Goal: Find specific page/section: Find specific page/section

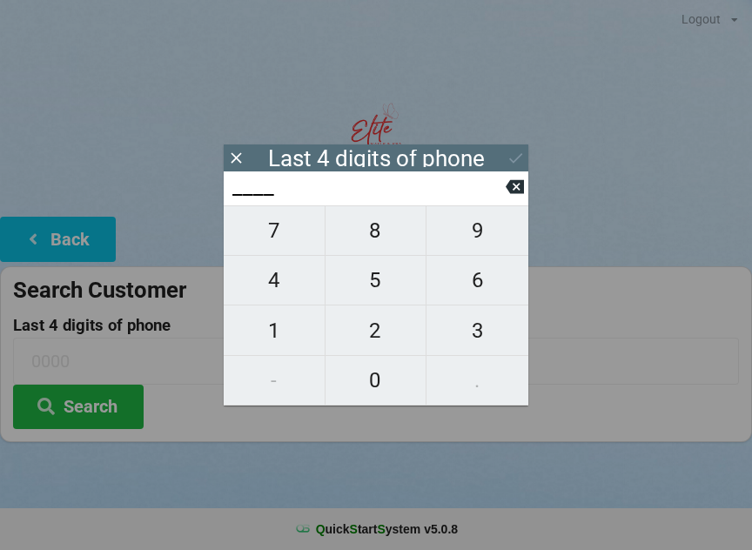
click at [399, 235] on span "8" at bounding box center [376, 230] width 101 height 37
type input "8___"
click at [280, 291] on span "4" at bounding box center [274, 280] width 101 height 37
type input "84__"
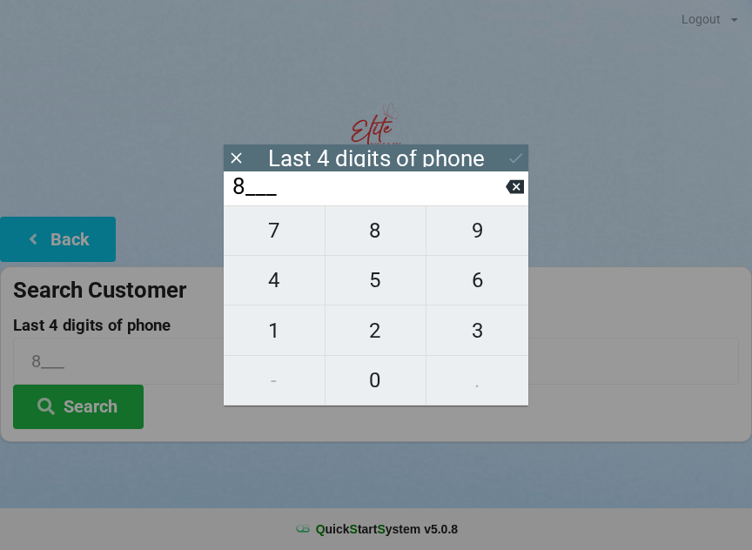
type input "84__"
click at [393, 339] on span "2" at bounding box center [376, 330] width 101 height 37
type input "842_"
click at [385, 386] on span "0" at bounding box center [376, 380] width 101 height 37
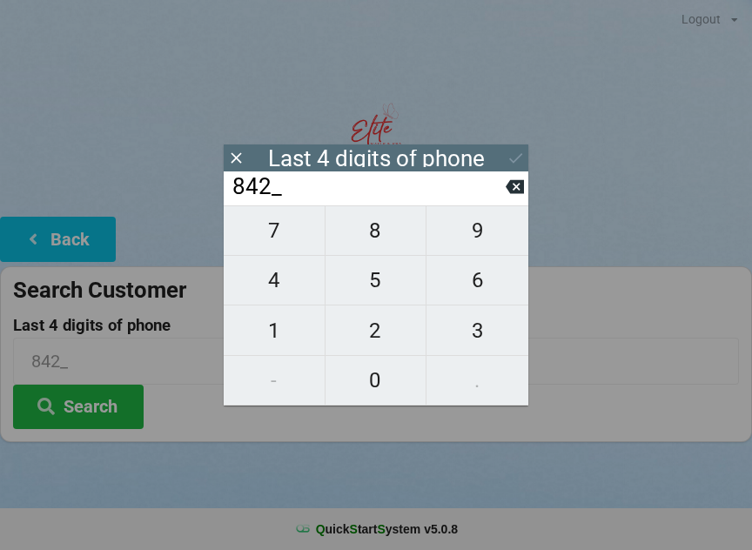
type input "8420"
click at [112, 389] on button "Search" at bounding box center [78, 407] width 131 height 44
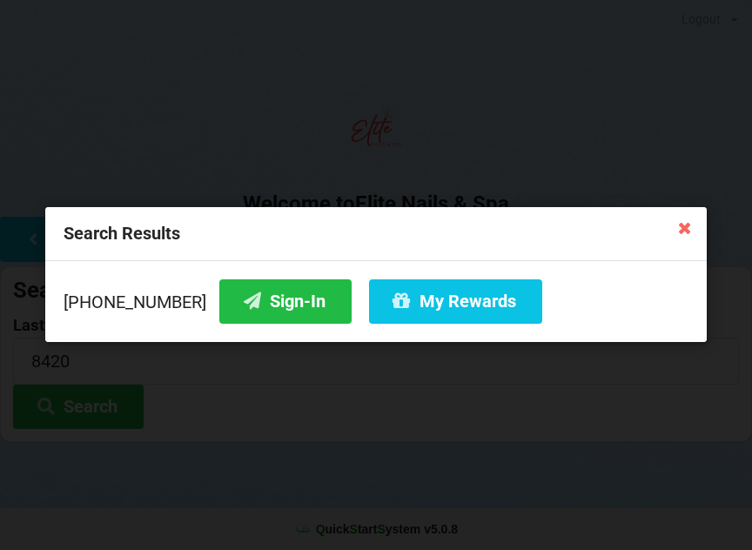
click at [284, 316] on button "Sign-In" at bounding box center [285, 301] width 132 height 44
